Goal: Information Seeking & Learning: Learn about a topic

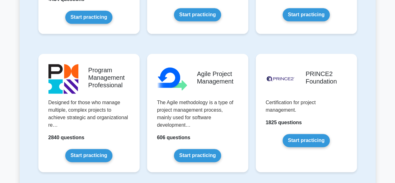
scroll to position [366, 0]
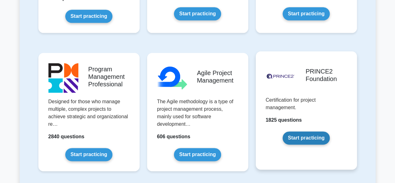
click at [307, 136] on link "Start practicing" at bounding box center [306, 137] width 47 height 13
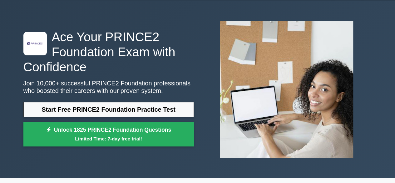
scroll to position [19, 0]
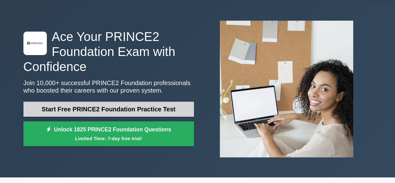
click at [146, 109] on link "Start Free PRINCE2 Foundation Practice Test" at bounding box center [108, 108] width 171 height 15
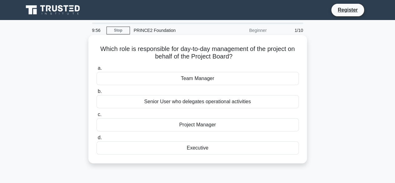
click at [195, 128] on div "Project Manager" at bounding box center [197, 124] width 202 height 13
click at [96, 116] on input "c. Project Manager" at bounding box center [96, 114] width 0 height 4
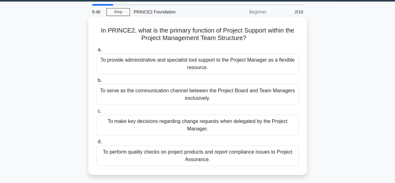
scroll to position [19, 0]
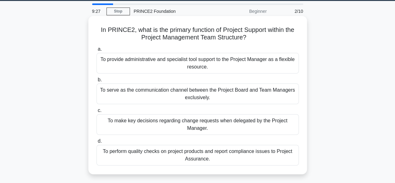
click at [222, 56] on div "To provide administrative and specialist tool support to the Project Manager as…" at bounding box center [197, 63] width 202 height 21
click at [96, 51] on input "a. To provide administrative and specialist tool support to the Project Manager…" at bounding box center [96, 49] width 0 height 4
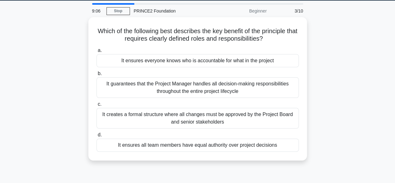
scroll to position [20, 0]
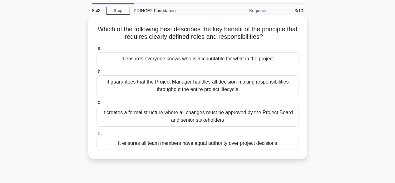
click at [238, 59] on div "It ensures everyone knows who is accountable for what in the project" at bounding box center [197, 58] width 202 height 13
click at [96, 51] on input "a. It ensures everyone knows who is accountable for what in the project" at bounding box center [96, 49] width 0 height 4
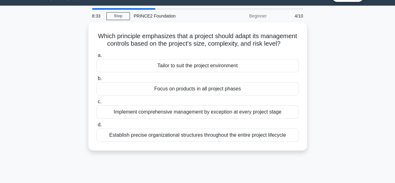
scroll to position [15, 0]
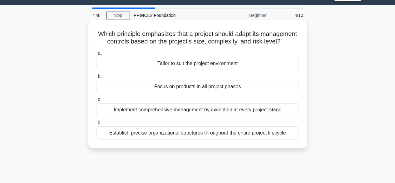
click at [247, 70] on div "Tailor to suit the project environment" at bounding box center [197, 63] width 202 height 13
click at [96, 55] on input "a. Tailor to suit the project environment" at bounding box center [96, 53] width 0 height 4
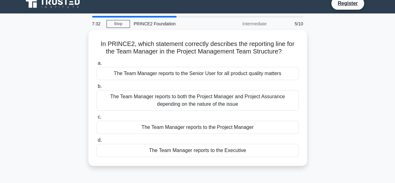
scroll to position [7, 0]
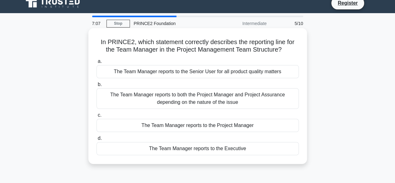
click at [209, 101] on div "The Team Manager reports to both the Project Manager and Project Assurance depe…" at bounding box center [197, 98] width 202 height 21
click at [96, 87] on input "b. The Team Manager reports to both the Project Manager and Project Assurance d…" at bounding box center [96, 84] width 0 height 4
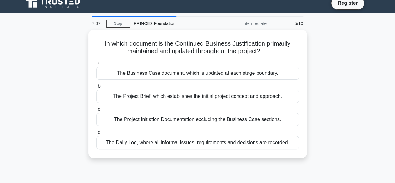
scroll to position [0, 0]
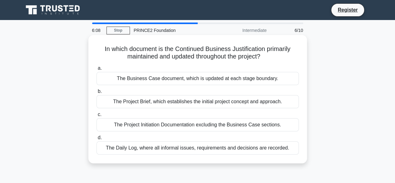
click at [281, 79] on div "The Business Case document, which is updated at each stage boundary." at bounding box center [197, 78] width 202 height 13
click at [96, 70] on input "a. The Business Case document, which is updated at each stage boundary." at bounding box center [96, 68] width 0 height 4
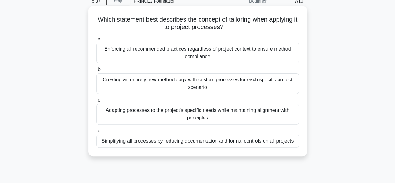
scroll to position [31, 0]
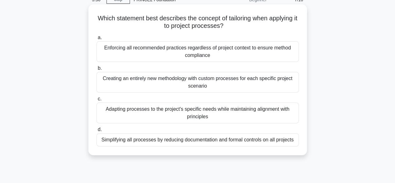
click at [235, 111] on div "Adapting processes to the project's specific needs while maintaining alignment …" at bounding box center [197, 112] width 202 height 21
click at [96, 101] on input "c. Adapting processes to the project's specific needs while maintaining alignme…" at bounding box center [96, 99] width 0 height 4
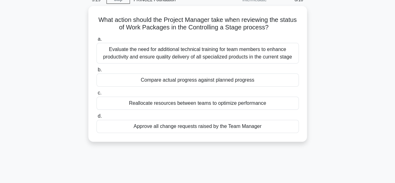
scroll to position [0, 0]
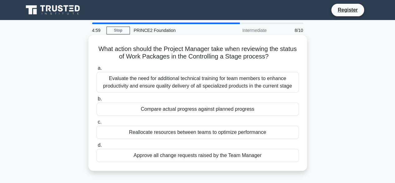
click at [190, 86] on div "Evaluate the need for additional technical training for team members to enhance…" at bounding box center [197, 82] width 202 height 21
click at [96, 70] on input "a. Evaluate the need for additional technical training for team members to enha…" at bounding box center [96, 68] width 0 height 4
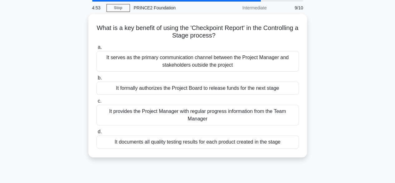
scroll to position [23, 0]
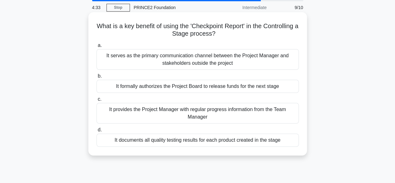
click at [271, 114] on div "It provides the Project Manager with regular progress information from the Team…" at bounding box center [197, 113] width 202 height 21
click at [96, 101] on input "c. It provides the Project Manager with regular progress information from the T…" at bounding box center [96, 99] width 0 height 4
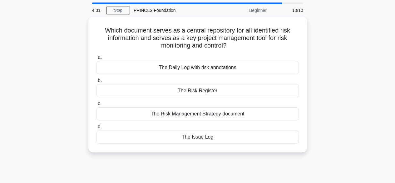
scroll to position [20, 0]
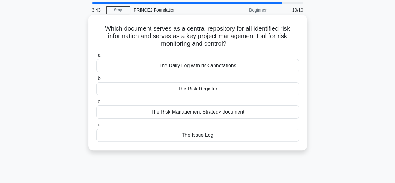
click at [265, 90] on div "The Risk Register" at bounding box center [197, 88] width 202 height 13
click at [96, 81] on input "b. The Risk Register" at bounding box center [96, 79] width 0 height 4
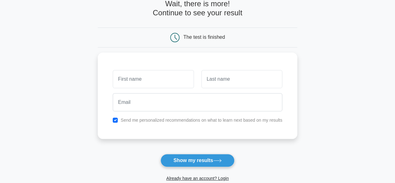
scroll to position [36, 0]
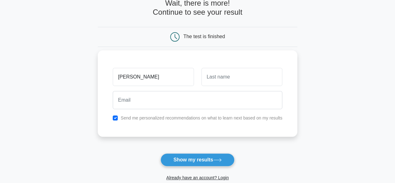
type input "[PERSON_NAME]"
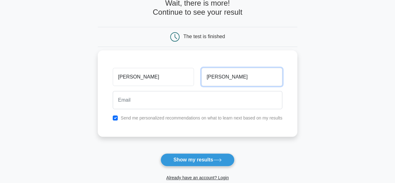
type input "Thomas"
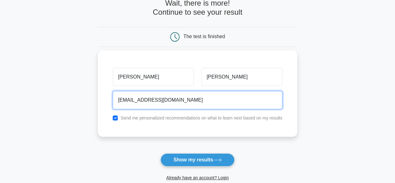
type input "teresathomasd231@gmail.com"
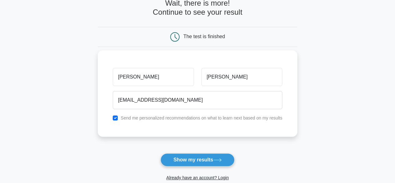
click at [230, 113] on div "Teresa Thomas teresathomasd231@gmail.com Send me personalized recommendations o…" at bounding box center [198, 93] width 200 height 86
click at [198, 116] on label "Send me personalized recommendations on what to learn next based on my results" at bounding box center [202, 117] width 162 height 5
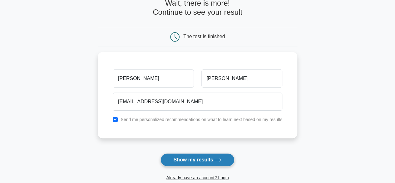
click at [207, 160] on button "Show my results" at bounding box center [198, 159] width 74 height 13
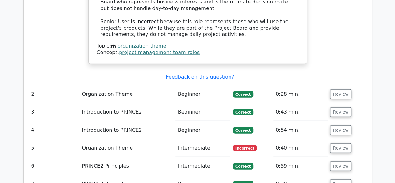
scroll to position [714, 0]
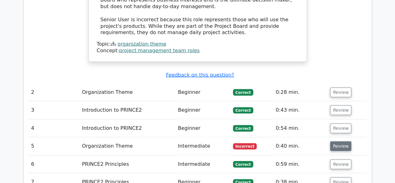
click at [334, 141] on button "Review" at bounding box center [340, 146] width 21 height 10
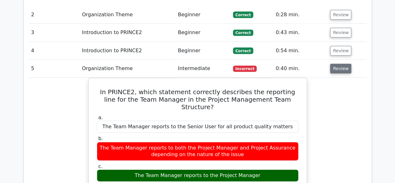
scroll to position [792, 0]
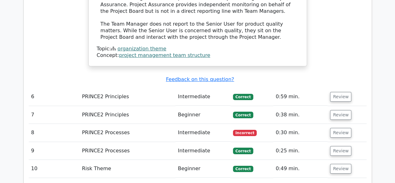
scroll to position [1095, 0]
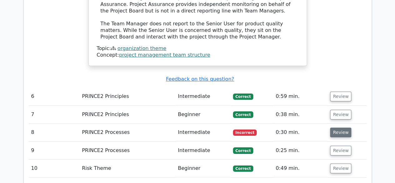
click at [335, 127] on button "Review" at bounding box center [340, 132] width 21 height 10
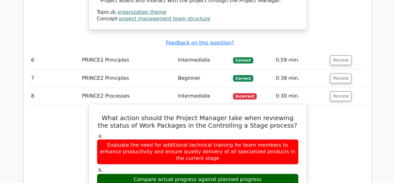
scroll to position [1131, 0]
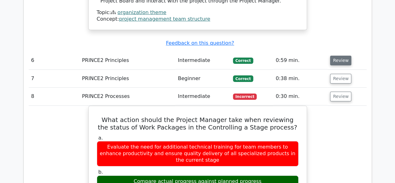
click at [344, 56] on button "Review" at bounding box center [340, 61] width 21 height 10
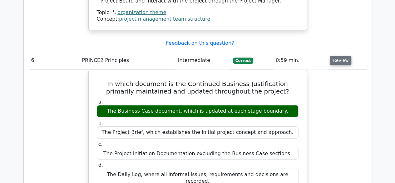
click at [344, 56] on button "Review" at bounding box center [340, 61] width 21 height 10
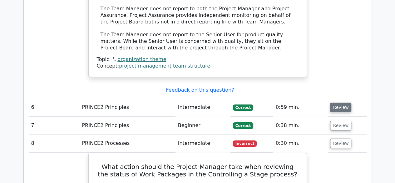
scroll to position [1083, 0]
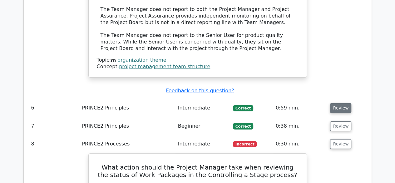
drag, startPoint x: 336, startPoint y: 68, endPoint x: 336, endPoint y: 61, distance: 6.6
click at [336, 99] on td "Review" at bounding box center [347, 108] width 39 height 18
click at [336, 103] on button "Review" at bounding box center [340, 108] width 21 height 10
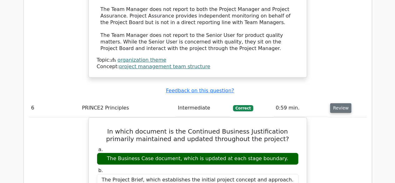
click at [336, 103] on button "Review" at bounding box center [340, 108] width 21 height 10
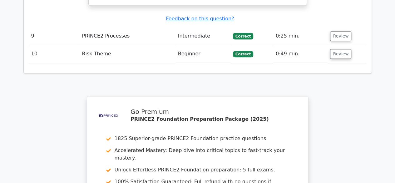
scroll to position [1588, 0]
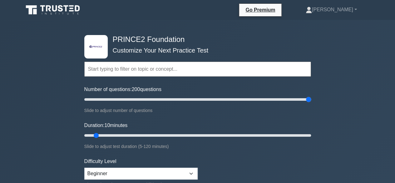
drag, startPoint x: 93, startPoint y: 98, endPoint x: 320, endPoint y: 90, distance: 226.9
click at [311, 96] on input "Number of questions: 200 questions" at bounding box center [197, 99] width 227 height 7
drag, startPoint x: 309, startPoint y: 100, endPoint x: 138, endPoint y: 100, distance: 171.1
type input "50"
click at [138, 100] on input "Number of questions: 50 questions" at bounding box center [197, 99] width 227 height 7
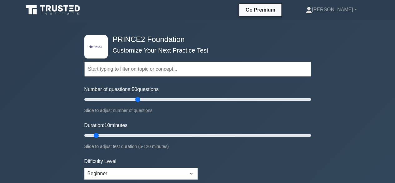
click at [165, 63] on input "text" at bounding box center [197, 69] width 227 height 15
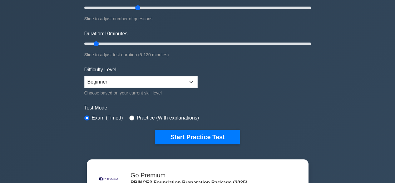
scroll to position [92, 0]
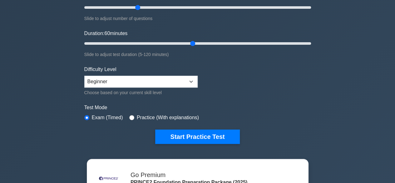
drag, startPoint x: 97, startPoint y: 44, endPoint x: 192, endPoint y: 39, distance: 95.0
type input "60"
click at [192, 40] on input "Duration: 60 minutes" at bounding box center [197, 43] width 227 height 7
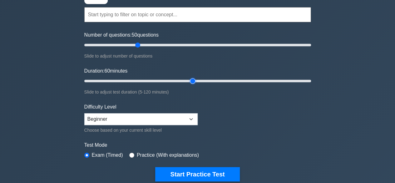
scroll to position [54, 0]
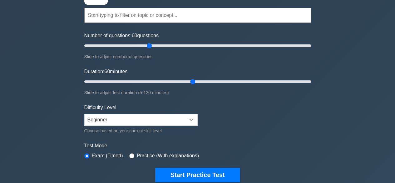
drag, startPoint x: 139, startPoint y: 45, endPoint x: 150, endPoint y: 46, distance: 11.0
type input "60"
click at [150, 46] on input "Number of questions: 60 questions" at bounding box center [197, 45] width 227 height 7
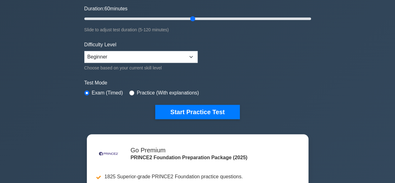
scroll to position [117, 0]
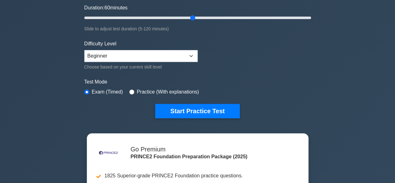
click at [159, 90] on label "Practice (With explanations)" at bounding box center [168, 91] width 62 height 7
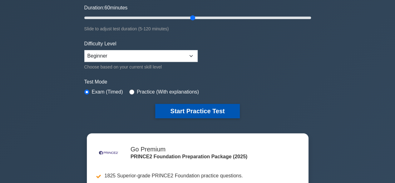
click at [170, 111] on button "Start Practice Test" at bounding box center [197, 111] width 84 height 14
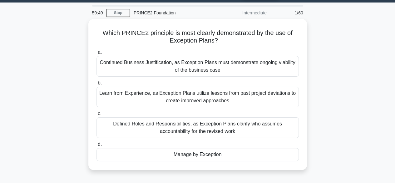
scroll to position [18, 0]
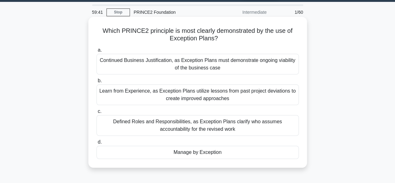
click at [245, 151] on div "Manage by Exception" at bounding box center [197, 152] width 202 height 13
click at [96, 144] on input "d. Manage by Exception" at bounding box center [96, 142] width 0 height 4
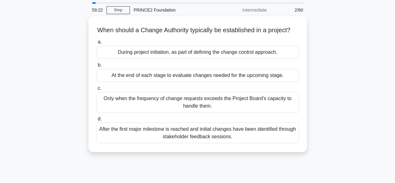
scroll to position [21, 0]
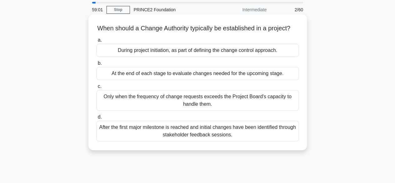
click at [259, 111] on div "Only when the frequency of change requests exceeds the Project Board's capacity…" at bounding box center [197, 100] width 202 height 21
click at [96, 88] on input "c. Only when the frequency of change requests exceeds the Project Board's capac…" at bounding box center [96, 86] width 0 height 4
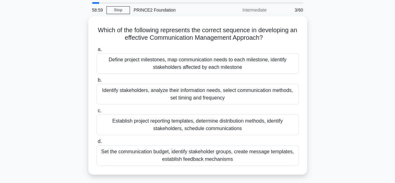
scroll to position [21, 0]
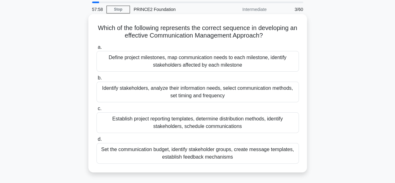
click at [268, 88] on div "Identify stakeholders, analyze their information needs, select communication me…" at bounding box center [197, 92] width 202 height 21
click at [96, 80] on input "b. Identify stakeholders, analyze their information needs, select communication…" at bounding box center [96, 78] width 0 height 4
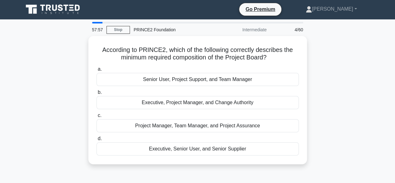
scroll to position [0, 0]
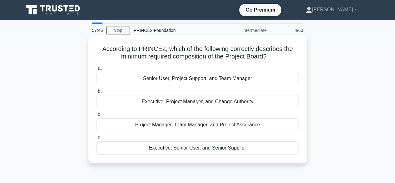
click at [240, 147] on div "Executive, Senior User, and Senior Supplier" at bounding box center [197, 147] width 202 height 13
click at [96, 140] on input "d. Executive, Senior User, and Senior Supplier" at bounding box center [96, 138] width 0 height 4
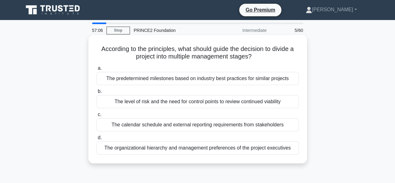
click at [267, 99] on div "The level of risk and the need for control points to review continued viability" at bounding box center [197, 101] width 202 height 13
click at [96, 93] on input "b. The level of risk and the need for control points to review continued viabil…" at bounding box center [96, 91] width 0 height 4
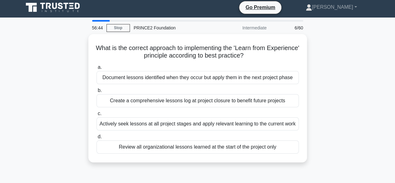
scroll to position [3, 0]
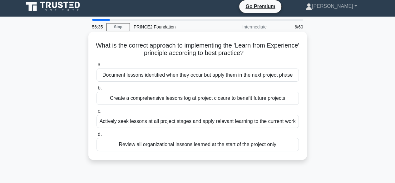
click at [285, 116] on div "Actively seek lessons at all project stages and apply relevant learning to the …" at bounding box center [197, 121] width 202 height 13
click at [96, 113] on input "c. Actively seek lessons at all project stages and apply relevant learning to t…" at bounding box center [96, 111] width 0 height 4
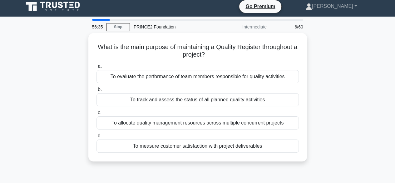
scroll to position [0, 0]
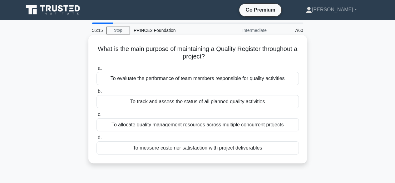
click at [286, 99] on div "To track and assess the status of all planned quality activities" at bounding box center [197, 101] width 202 height 13
click at [96, 93] on input "b. To track and assess the status of all planned quality activities" at bounding box center [96, 91] width 0 height 4
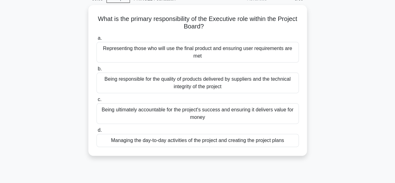
scroll to position [31, 0]
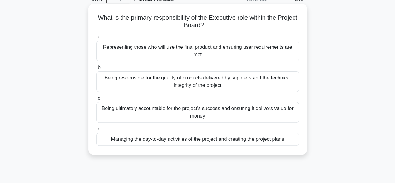
click at [255, 107] on div "Being ultimately accountable for the project's success and ensuring it delivers…" at bounding box center [197, 112] width 202 height 21
click at [96, 100] on input "c. Being ultimately accountable for the project's success and ensuring it deliv…" at bounding box center [96, 98] width 0 height 4
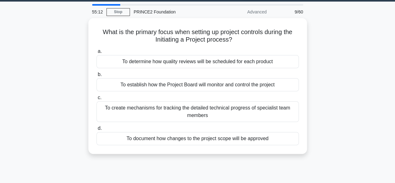
scroll to position [19, 0]
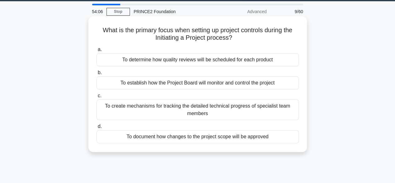
click at [238, 141] on div "To document how changes to the project scope will be approved" at bounding box center [197, 136] width 202 height 13
click at [96, 128] on input "d. To document how changes to the project scope will be approved" at bounding box center [96, 126] width 0 height 4
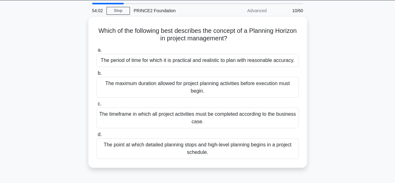
scroll to position [29, 0]
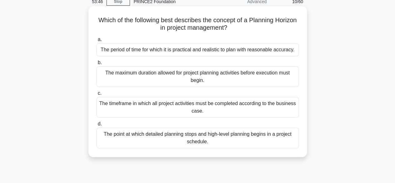
click at [239, 52] on div "The period of time for which it is practical and realistic to plan with reasona…" at bounding box center [197, 49] width 202 height 13
click at [96, 42] on input "a. The period of time for which it is practical and realistic to plan with reas…" at bounding box center [96, 39] width 0 height 4
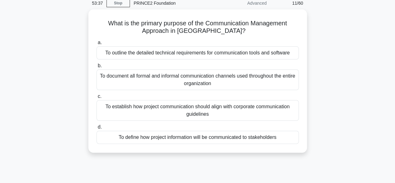
scroll to position [32, 0]
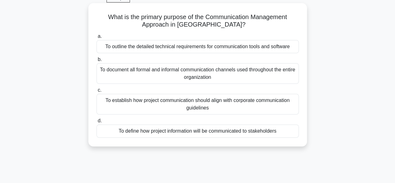
click at [286, 133] on div "To define how project information will be communicated to stakeholders" at bounding box center [197, 130] width 202 height 13
click at [96, 123] on input "d. To define how project information will be communicated to stakeholders" at bounding box center [96, 121] width 0 height 4
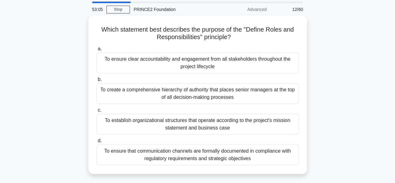
scroll to position [22, 0]
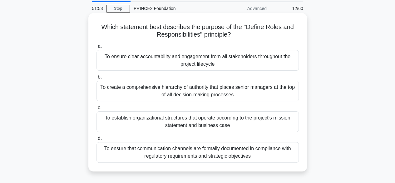
click at [250, 118] on div "To establish organizational structures that operate according to the project's …" at bounding box center [197, 121] width 202 height 21
click at [96, 110] on input "c. To establish organizational structures that operate according to the project…" at bounding box center [96, 108] width 0 height 4
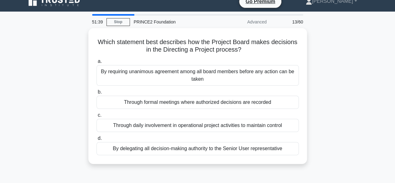
scroll to position [8, 0]
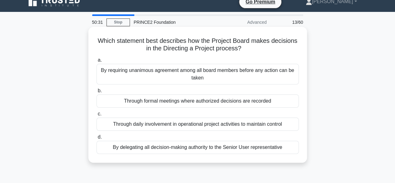
click at [272, 101] on div "Through formal meetings where authorized decisions are recorded" at bounding box center [197, 100] width 202 height 13
click at [96, 93] on input "b. Through formal meetings where authorized decisions are recorded" at bounding box center [96, 91] width 0 height 4
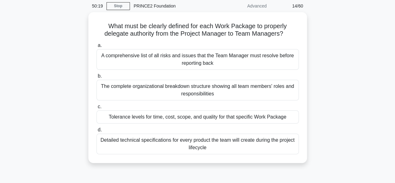
scroll to position [24, 0]
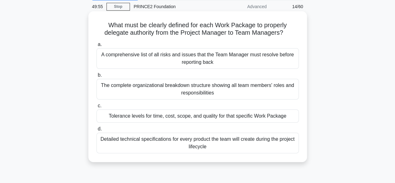
click at [288, 114] on div "Tolerance levels for time, cost, scope, and quality for that specific Work Pack…" at bounding box center [197, 115] width 202 height 13
click at [96, 108] on input "c. Tolerance levels for time, cost, scope, and quality for that specific Work P…" at bounding box center [96, 106] width 0 height 4
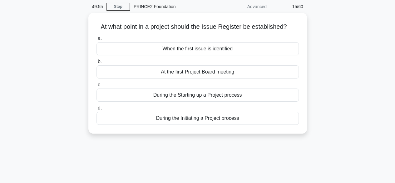
scroll to position [0, 0]
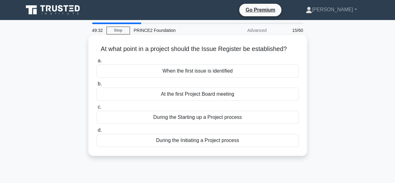
click at [287, 139] on div "During the Initiating a Project process" at bounding box center [197, 140] width 202 height 13
click at [96, 132] on input "d. During the Initiating a Project process" at bounding box center [96, 130] width 0 height 4
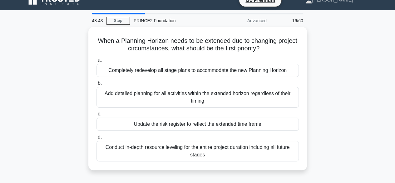
scroll to position [10, 0]
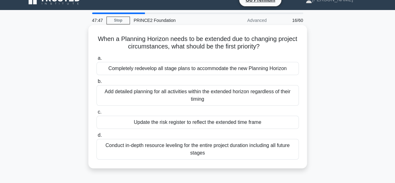
click at [275, 90] on div "Add detailed planning for all activities within the extended horizon regardless…" at bounding box center [197, 95] width 202 height 21
click at [96, 83] on input "b. Add detailed planning for all activities within the extended horizon regardl…" at bounding box center [96, 81] width 0 height 4
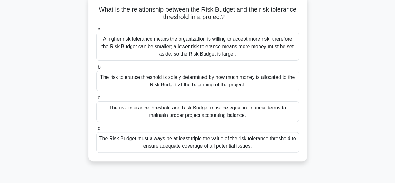
scroll to position [33, 0]
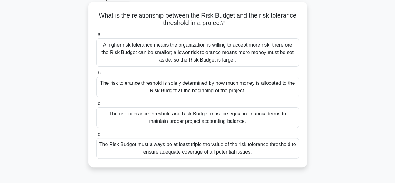
click at [271, 148] on div "The Risk Budget must always be at least triple the value of the risk tolerance …" at bounding box center [197, 148] width 202 height 21
click at [96, 136] on input "d. The Risk Budget must always be at least triple the value of the risk toleran…" at bounding box center [96, 134] width 0 height 4
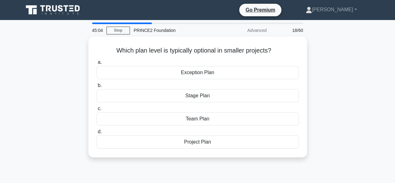
scroll to position [13, 0]
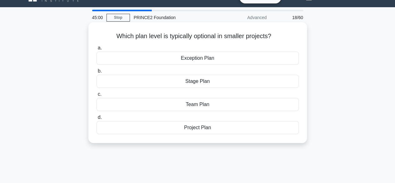
click at [248, 103] on div "Team Plan" at bounding box center [197, 104] width 202 height 13
click at [96, 96] on input "c. Team Plan" at bounding box center [96, 94] width 0 height 4
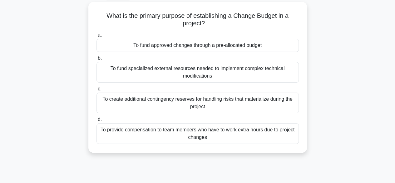
scroll to position [35, 0]
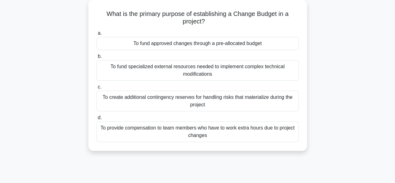
click at [265, 44] on div "To fund approved changes through a pre-allocated budget" at bounding box center [197, 43] width 202 height 13
click at [96, 35] on input "a. To fund approved changes through a pre-allocated budget" at bounding box center [96, 33] width 0 height 4
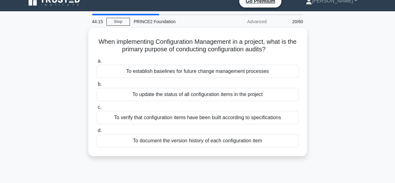
scroll to position [9, 0]
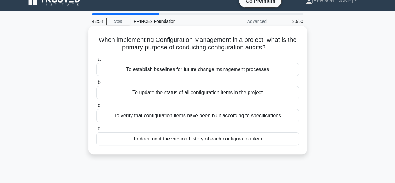
click at [286, 114] on div "To verify that configuration items have been built according to specifications" at bounding box center [197, 115] width 202 height 13
click at [96, 107] on input "c. To verify that configuration items have been built according to specificatio…" at bounding box center [96, 105] width 0 height 4
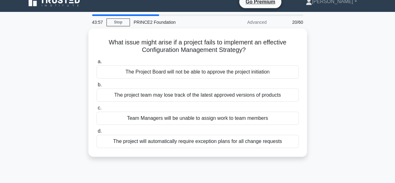
scroll to position [0, 0]
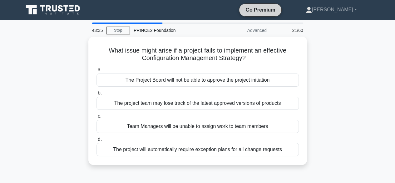
click at [282, 5] on li "Go Premium" at bounding box center [260, 9] width 43 height 13
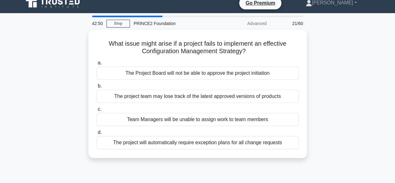
scroll to position [7, 0]
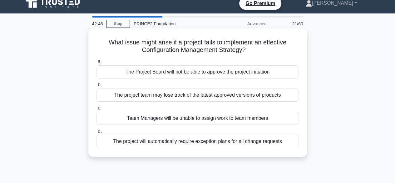
click at [268, 73] on div "The Project Board will not be able to approve the project initiation" at bounding box center [197, 71] width 202 height 13
click at [96, 64] on input "a. The Project Board will not be able to approve the project initiation" at bounding box center [96, 62] width 0 height 4
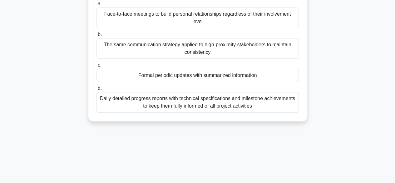
scroll to position [64, 0]
click at [276, 74] on div "Formal periodic updates with summarized information" at bounding box center [197, 75] width 202 height 13
click at [96, 67] on input "c. Formal periodic updates with summarized information" at bounding box center [96, 65] width 0 height 4
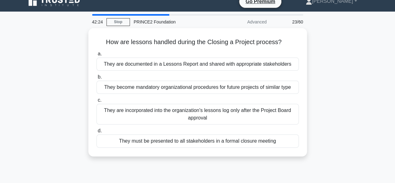
scroll to position [9, 0]
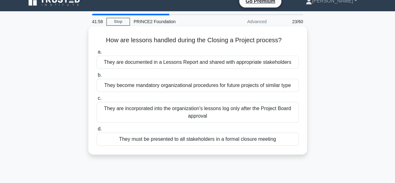
click at [286, 63] on div "They are documented in a Lessons Report and shared with appropriate stakeholders" at bounding box center [197, 62] width 202 height 13
click at [96, 54] on input "a. They are documented in a Lessons Report and shared with appropriate stakehol…" at bounding box center [96, 52] width 0 height 4
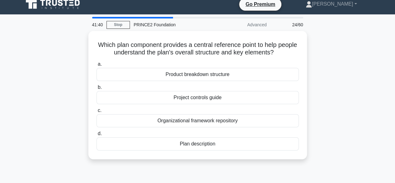
scroll to position [8, 0]
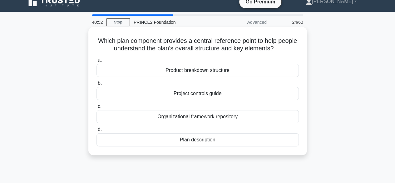
click at [265, 66] on div "Product breakdown structure" at bounding box center [197, 70] width 202 height 13
click at [96, 62] on input "a. Product breakdown structure" at bounding box center [96, 60] width 0 height 4
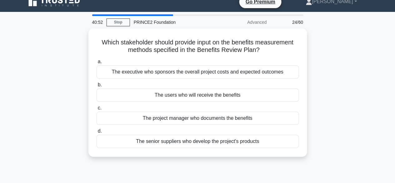
scroll to position [0, 0]
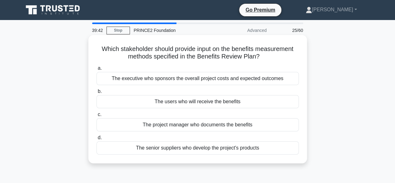
click at [254, 101] on div "The users who will receive the benefits" at bounding box center [197, 101] width 202 height 13
click at [96, 93] on input "b. The users who will receive the benefits" at bounding box center [96, 91] width 0 height 4
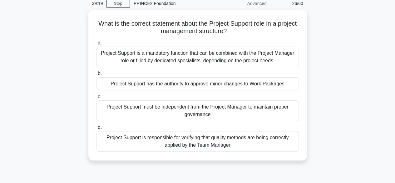
scroll to position [27, 0]
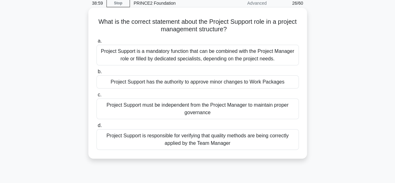
click at [280, 54] on div "Project Support is a mandatory function that can be combined with the Project M…" at bounding box center [197, 55] width 202 height 21
click at [96, 43] on input "a. Project Support is a mandatory function that can be combined with the Projec…" at bounding box center [96, 41] width 0 height 4
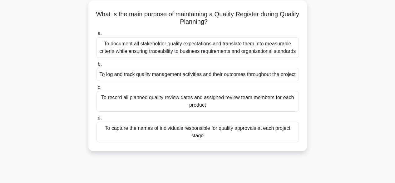
scroll to position [37, 0]
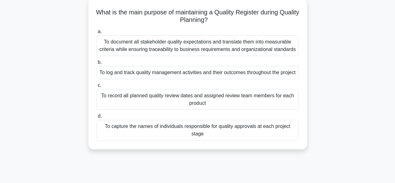
click at [268, 77] on div "To log and track quality management activities and their outcomes throughout th…" at bounding box center [197, 72] width 202 height 13
click at [96, 64] on input "b. To log and track quality management activities and their outcomes throughout…" at bounding box center [96, 62] width 0 height 4
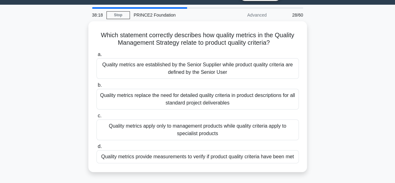
scroll to position [17, 0]
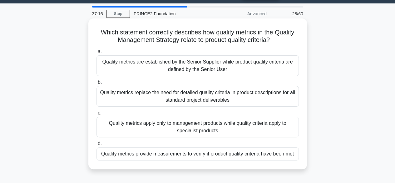
click at [276, 65] on div "Quality metrics are established by the Senior Supplier while product quality cr…" at bounding box center [197, 65] width 202 height 21
click at [96, 54] on input "a. Quality metrics are established by the Senior Supplier while product quality…" at bounding box center [96, 52] width 0 height 4
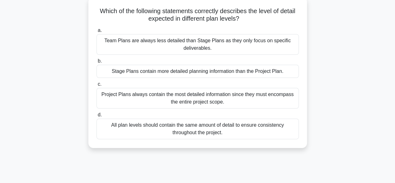
scroll to position [41, 0]
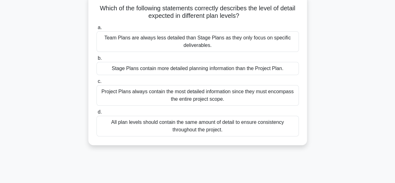
click at [262, 69] on div "Stage Plans contain more detailed planning information than the Project Plan." at bounding box center [197, 68] width 202 height 13
click at [96, 60] on input "b. Stage Plans contain more detailed planning information than the Project Plan." at bounding box center [96, 58] width 0 height 4
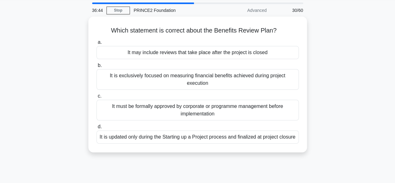
scroll to position [21, 0]
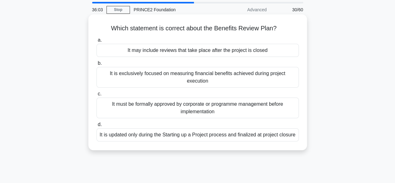
click at [289, 52] on div "It may include reviews that take place after the project is closed" at bounding box center [197, 50] width 202 height 13
click at [96, 42] on input "a. It may include reviews that take place after the project is closed" at bounding box center [96, 40] width 0 height 4
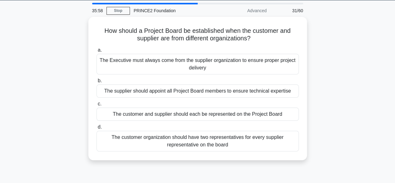
scroll to position [20, 0]
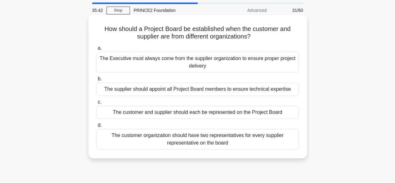
click at [270, 114] on div "The customer and supplier should each be represented on the Project Board" at bounding box center [197, 112] width 202 height 13
click at [96, 104] on input "c. The customer and supplier should each be represented on the Project Board" at bounding box center [96, 102] width 0 height 4
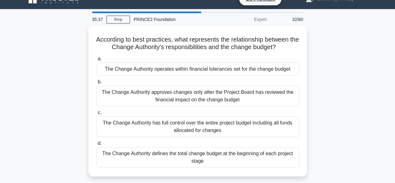
scroll to position [11, 0]
click at [323, 110] on div "According to best practices, what represents the relationship between the Chang…" at bounding box center [198, 105] width 356 height 158
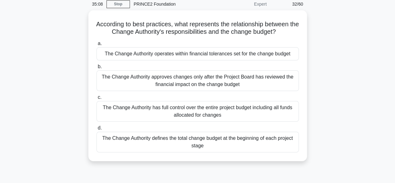
scroll to position [27, 0]
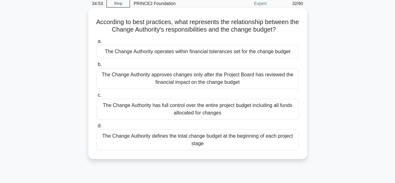
click at [289, 53] on div "The Change Authority operates within financial tolerances set for the change bu…" at bounding box center [197, 51] width 202 height 13
click at [96, 43] on input "a. The Change Authority operates within financial tolerances set for the change…" at bounding box center [96, 41] width 0 height 4
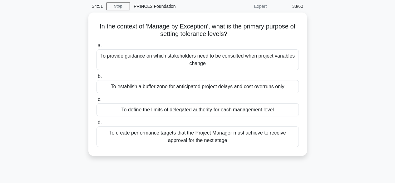
scroll to position [24, 0]
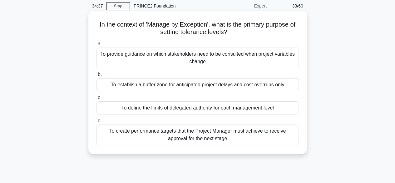
click at [284, 107] on div "To define the limits of delegated authority for each management level" at bounding box center [197, 107] width 202 height 13
click at [96, 100] on input "c. To define the limits of delegated authority for each management level" at bounding box center [96, 98] width 0 height 4
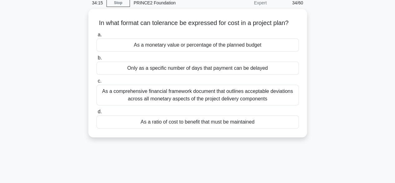
scroll to position [28, 0]
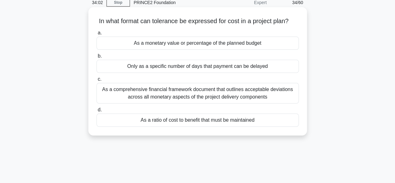
click at [279, 44] on div "As a monetary value or percentage of the planned budget" at bounding box center [197, 43] width 202 height 13
click at [96, 35] on input "a. As a monetary value or percentage of the planned budget" at bounding box center [96, 33] width 0 height 4
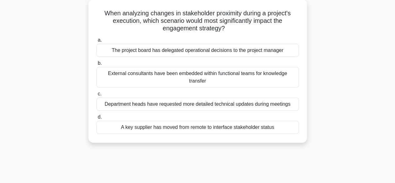
scroll to position [38, 0]
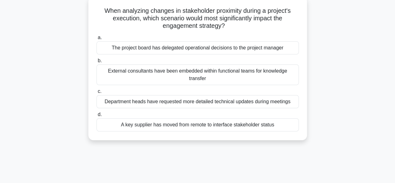
click at [263, 67] on div "External consultants have been embedded within functional teams for knowledge t…" at bounding box center [197, 74] width 202 height 21
click at [96, 63] on input "b. External consultants have been embedded within functional teams for knowledg…" at bounding box center [96, 61] width 0 height 4
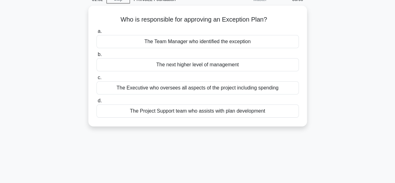
scroll to position [36, 0]
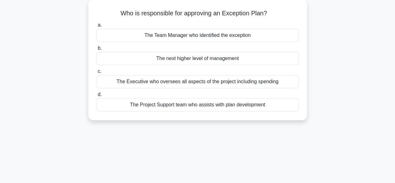
click at [284, 81] on div "The Executive who oversees all aspects of the project including spending" at bounding box center [197, 81] width 202 height 13
click at [96, 73] on input "c. The Executive who oversees all aspects of the project including spending" at bounding box center [96, 71] width 0 height 4
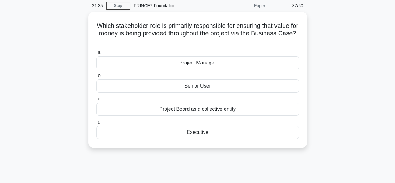
scroll to position [28, 0]
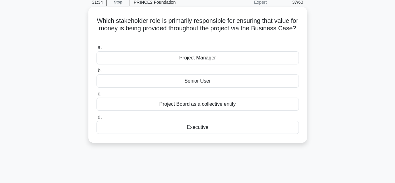
click at [271, 129] on div "Executive" at bounding box center [197, 127] width 202 height 13
click at [96, 119] on input "d. Executive" at bounding box center [96, 117] width 0 height 4
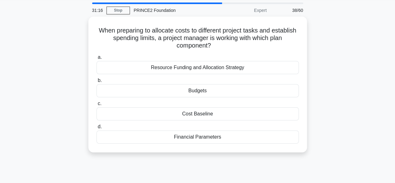
scroll to position [20, 0]
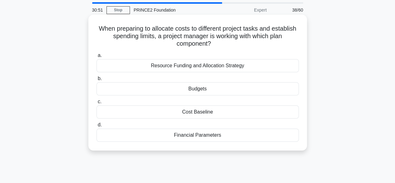
click at [274, 64] on div "Resource Funding and Allocation Strategy" at bounding box center [197, 65] width 202 height 13
click at [96, 57] on input "a. Resource Funding and Allocation Strategy" at bounding box center [96, 55] width 0 height 4
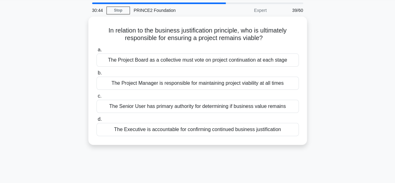
scroll to position [22, 0]
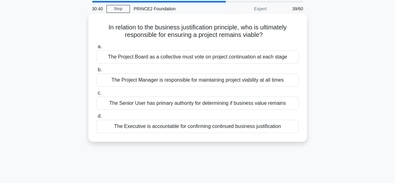
click at [279, 124] on div "The Executive is accountable for confirming continued business justification" at bounding box center [197, 126] width 202 height 13
click at [96, 118] on input "d. The Executive is accountable for confirming continued business justification" at bounding box center [96, 116] width 0 height 4
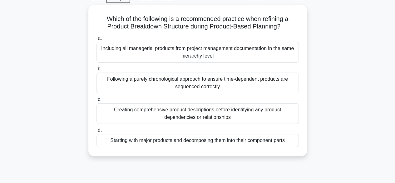
scroll to position [31, 0]
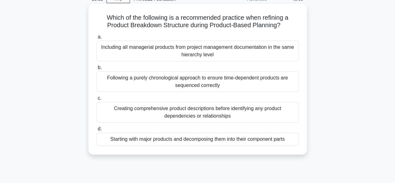
click at [278, 141] on div "Starting with major products and decomposing them into their component parts" at bounding box center [197, 138] width 202 height 13
click at [96, 131] on input "d. Starting with major products and decomposing them into their component parts" at bounding box center [96, 129] width 0 height 4
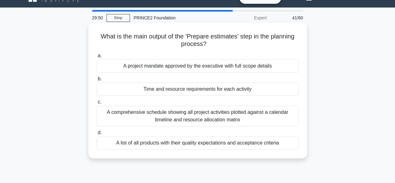
scroll to position [13, 0]
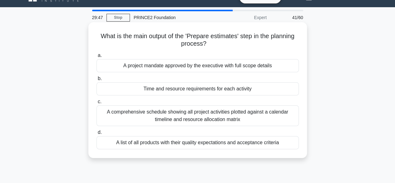
click at [304, 124] on div "What is the main output of the 'Prepare estimates' step in the planning process…" at bounding box center [197, 90] width 219 height 136
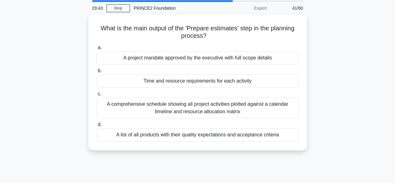
scroll to position [22, 0]
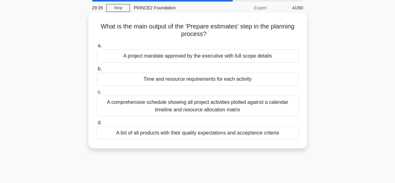
click at [254, 81] on div "Time and resource requirements for each activity" at bounding box center [197, 78] width 202 height 13
click at [96, 71] on input "b. Time and resource requirements for each activity" at bounding box center [96, 69] width 0 height 4
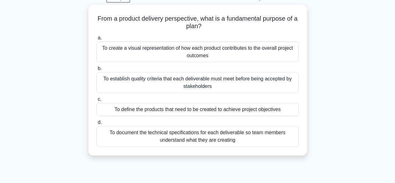
scroll to position [32, 0]
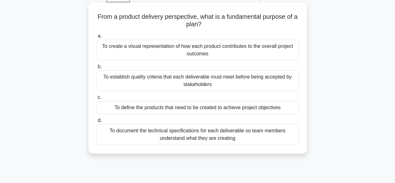
click at [286, 105] on div "To define the products that need to be created to achieve project objectives" at bounding box center [197, 107] width 202 height 13
click at [96, 99] on input "c. To define the products that need to be created to achieve project objectives" at bounding box center [96, 97] width 0 height 4
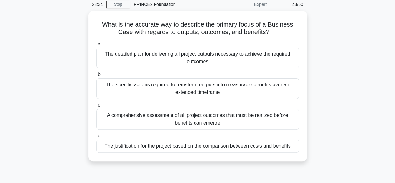
scroll to position [27, 0]
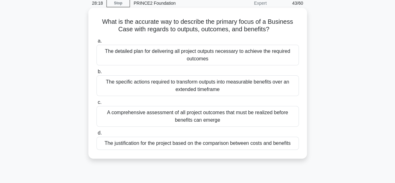
click at [283, 145] on div "The justification for the project based on the comparison between costs and ben…" at bounding box center [197, 142] width 202 height 13
click at [96, 135] on input "d. The justification for the project based on the comparison between costs and …" at bounding box center [96, 133] width 0 height 4
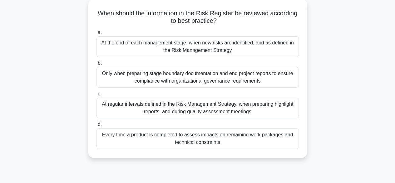
scroll to position [37, 0]
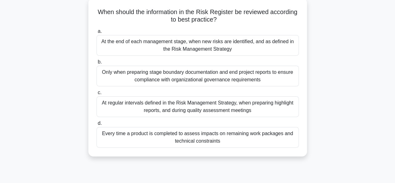
click at [264, 50] on div "At the end of each management stage, when new risks are identified, and as defi…" at bounding box center [197, 45] width 202 height 21
click at [96, 33] on input "a. At the end of each management stage, when new risks are identified, and as d…" at bounding box center [96, 31] width 0 height 4
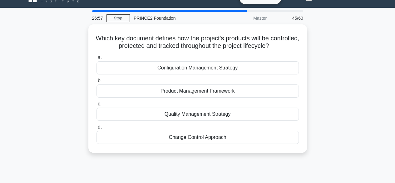
scroll to position [12, 0]
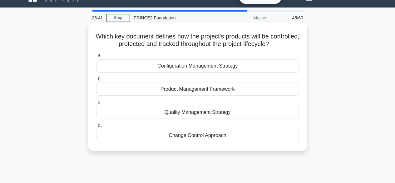
click at [272, 68] on div "Configuration Management Strategy" at bounding box center [197, 65] width 202 height 13
click at [96, 58] on input "a. Configuration Management Strategy" at bounding box center [96, 56] width 0 height 4
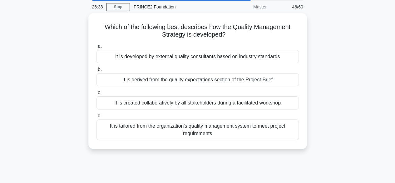
scroll to position [24, 0]
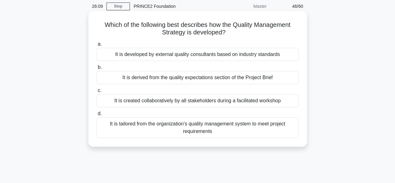
click at [279, 130] on div "It is tailored from the organization's quality management system to meet projec…" at bounding box center [197, 127] width 202 height 21
click at [96, 116] on input "d. It is tailored from the organization's quality management system to meet pro…" at bounding box center [96, 113] width 0 height 4
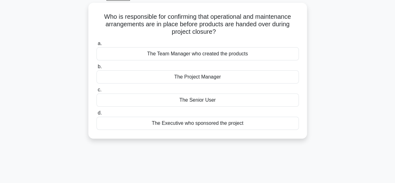
scroll to position [34, 0]
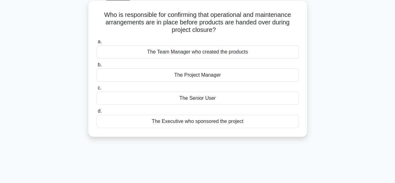
click at [289, 98] on div "The Senior User" at bounding box center [197, 97] width 202 height 13
click at [96, 90] on input "c. The Senior User" at bounding box center [96, 88] width 0 height 4
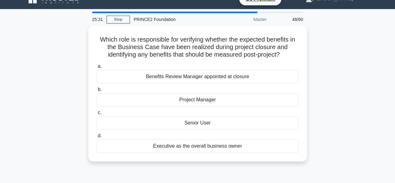
scroll to position [11, 0]
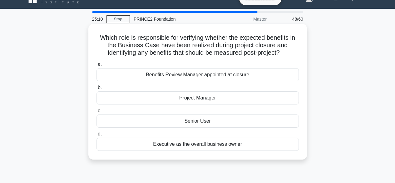
click at [260, 141] on div "Executive as the overall business owner" at bounding box center [197, 143] width 202 height 13
click at [96, 136] on input "d. Executive as the overall business owner" at bounding box center [96, 134] width 0 height 4
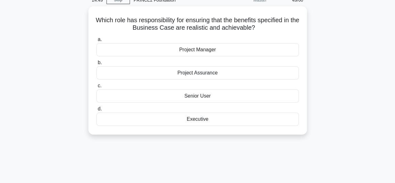
scroll to position [31, 0]
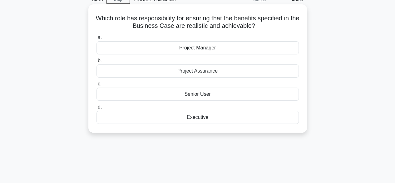
click at [248, 118] on div "Executive" at bounding box center [197, 117] width 202 height 13
click at [96, 109] on input "d. Executive" at bounding box center [96, 107] width 0 height 4
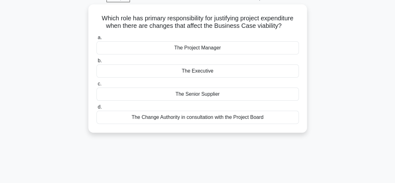
scroll to position [33, 0]
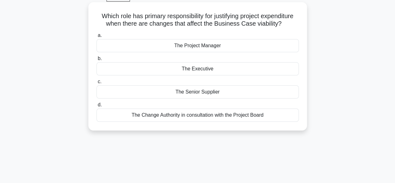
click at [261, 69] on div "The Executive" at bounding box center [197, 68] width 202 height 13
click at [96, 61] on input "b. The Executive" at bounding box center [96, 59] width 0 height 4
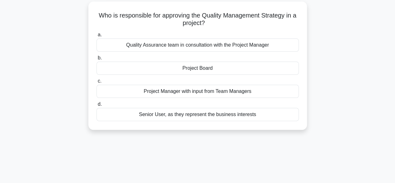
scroll to position [36, 0]
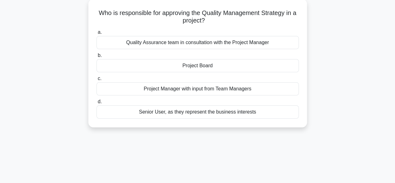
click at [270, 67] on div "Project Board" at bounding box center [197, 65] width 202 height 13
click at [96, 57] on input "b. Project Board" at bounding box center [96, 55] width 0 height 4
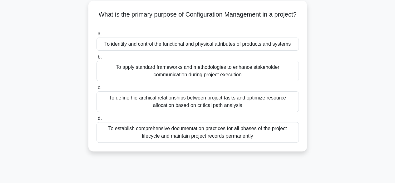
scroll to position [36, 0]
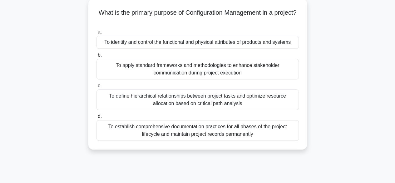
click at [286, 47] on div "To identify and control the functional and physical attributes of products and …" at bounding box center [197, 42] width 202 height 13
click at [96, 34] on input "a. To identify and control the functional and physical attributes of products a…" at bounding box center [96, 32] width 0 height 4
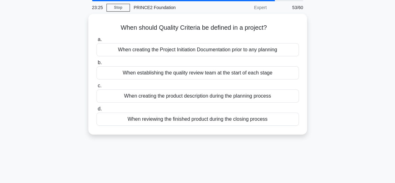
scroll to position [23, 0]
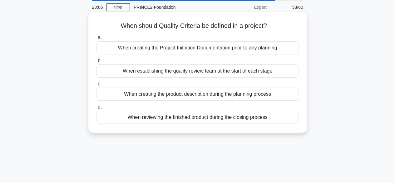
click at [282, 93] on div "When creating the product description during the planning process" at bounding box center [197, 93] width 202 height 13
click at [96, 86] on input "c. When creating the product description during the planning process" at bounding box center [96, 84] width 0 height 4
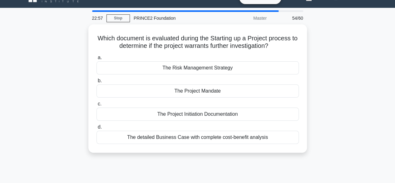
scroll to position [13, 0]
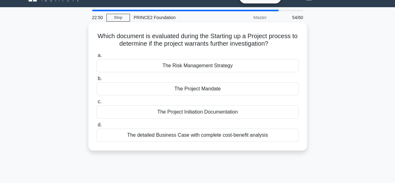
click at [284, 91] on div "The Project Mandate" at bounding box center [197, 88] width 202 height 13
click at [96, 81] on input "b. The Project Mandate" at bounding box center [96, 79] width 0 height 4
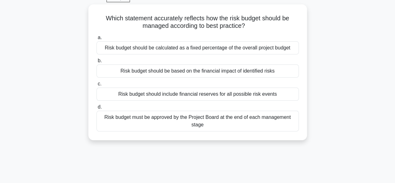
scroll to position [32, 0]
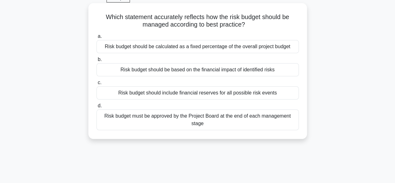
click at [265, 72] on div "Risk budget should be based on the financial impact of identified risks" at bounding box center [197, 69] width 202 height 13
click at [96, 62] on input "b. Risk budget should be based on the financial impact of identified risks" at bounding box center [96, 59] width 0 height 4
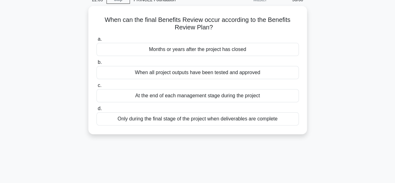
scroll to position [30, 0]
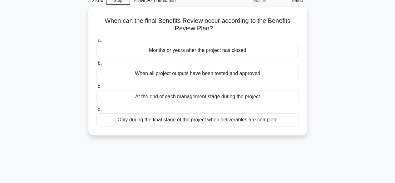
click at [328, 82] on div "When can the final Benefits Review occur according to the Benefits Review Plan?…" at bounding box center [198, 75] width 356 height 136
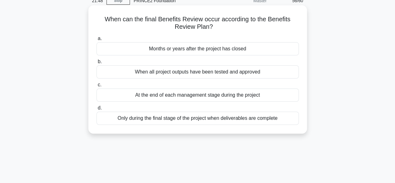
click at [238, 51] on div "Months or years after the project has closed" at bounding box center [197, 48] width 202 height 13
click at [96, 41] on input "a. Months or years after the project has closed" at bounding box center [96, 39] width 0 height 4
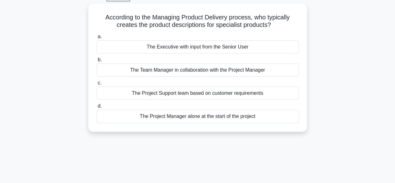
scroll to position [33, 0]
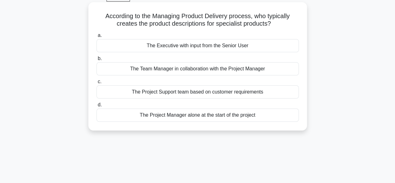
click at [234, 47] on div "The Executive with input from the Senior User" at bounding box center [197, 45] width 202 height 13
click at [96, 37] on input "a. The Executive with input from the Senior User" at bounding box center [96, 35] width 0 height 4
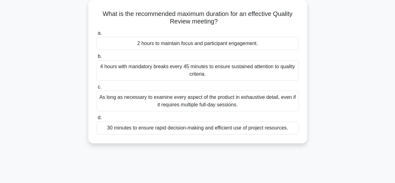
scroll to position [37, 0]
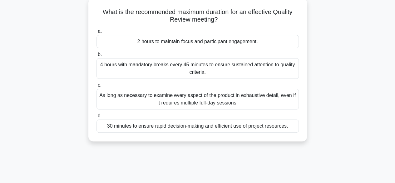
click at [237, 43] on div "2 hours to maintain focus and participant engagement." at bounding box center [197, 41] width 202 height 13
click at [96, 33] on input "a. 2 hours to maintain focus and participant engagement." at bounding box center [96, 31] width 0 height 4
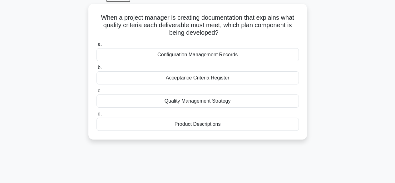
scroll to position [32, 0]
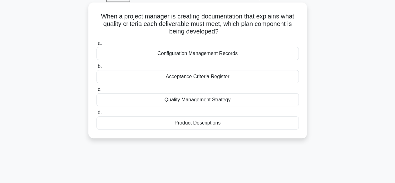
click at [250, 121] on div "Product Descriptions" at bounding box center [197, 122] width 202 height 13
click at [96, 115] on input "d. Product Descriptions" at bounding box center [96, 113] width 0 height 4
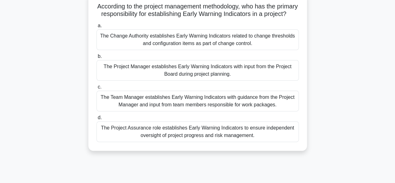
scroll to position [44, 0]
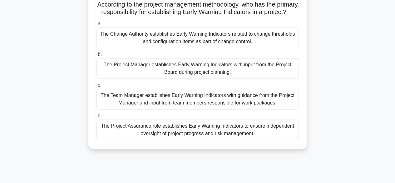
click at [282, 134] on div "The Project Assurance role establishes Early Warning Indicators to ensure indep…" at bounding box center [197, 129] width 202 height 21
click at [96, 118] on input "d. The Project Assurance role establishes Early Warning Indicators to ensure in…" at bounding box center [96, 116] width 0 height 4
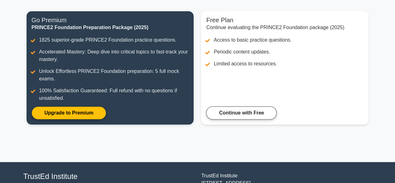
scroll to position [54, 0]
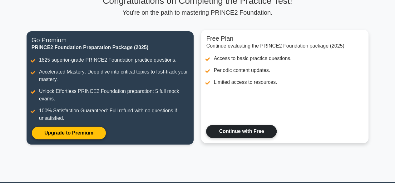
click at [268, 127] on link "Continue with Free" at bounding box center [241, 131] width 71 height 13
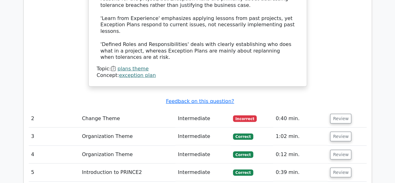
scroll to position [837, 0]
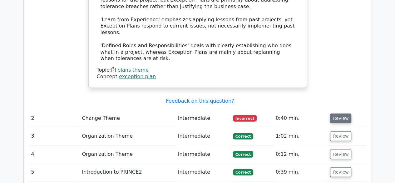
click at [344, 113] on button "Review" at bounding box center [340, 118] width 21 height 10
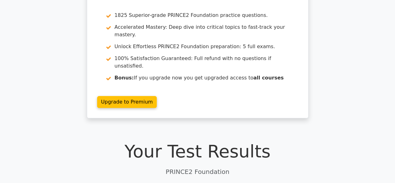
scroll to position [0, 0]
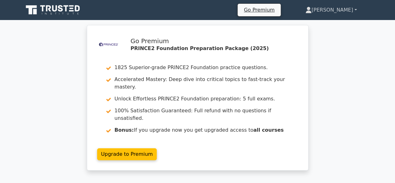
click at [345, 9] on link "[PERSON_NAME]" at bounding box center [331, 10] width 82 height 12
click at [334, 88] on div ".st0{fill-rule:evenodd;clip-rule:evenodd;fill:#000041;} .st1{fill-rule:evenodd;…" at bounding box center [197, 101] width 395 height 153
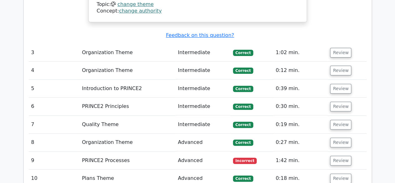
scroll to position [1253, 0]
click at [338, 155] on button "Review" at bounding box center [340, 160] width 21 height 10
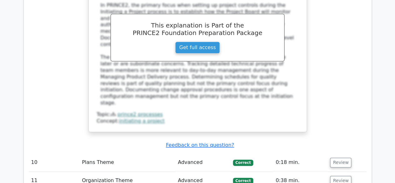
scroll to position [1563, 0]
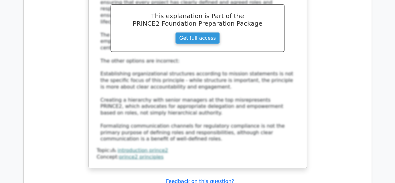
scroll to position [1971, 0]
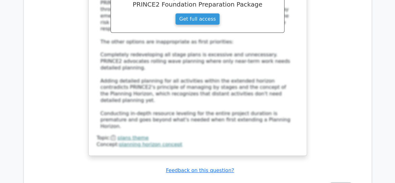
scroll to position [2378, 0]
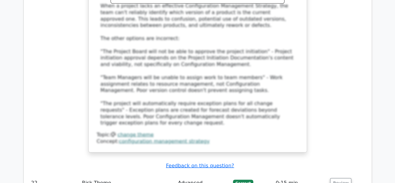
scroll to position [2837, 0]
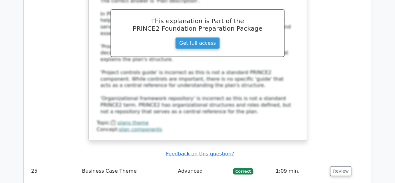
scroll to position [3209, 0]
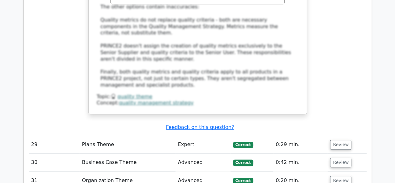
scroll to position [3659, 0]
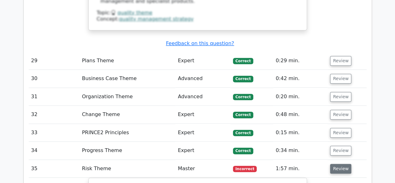
scroll to position [3743, 0]
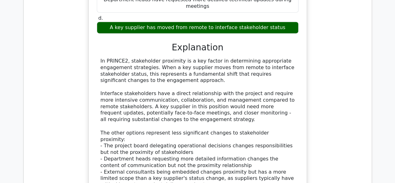
scroll to position [4018, 0]
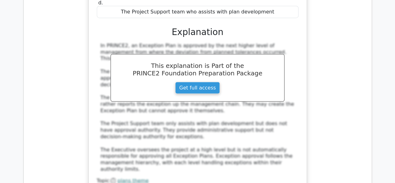
scroll to position [4357, 0]
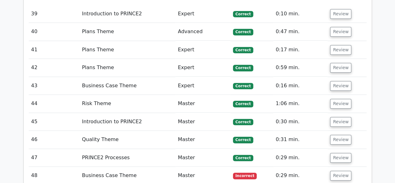
scroll to position [4907, 0]
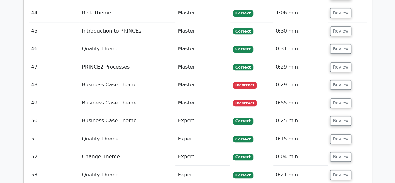
scroll to position [4998, 0]
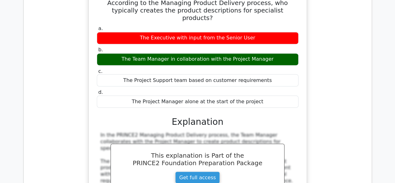
scroll to position [5265, 0]
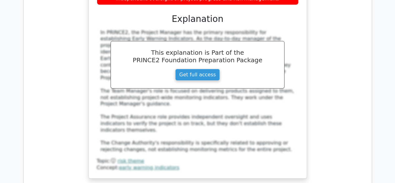
scroll to position [5760, 0]
